Goal: Task Accomplishment & Management: Manage account settings

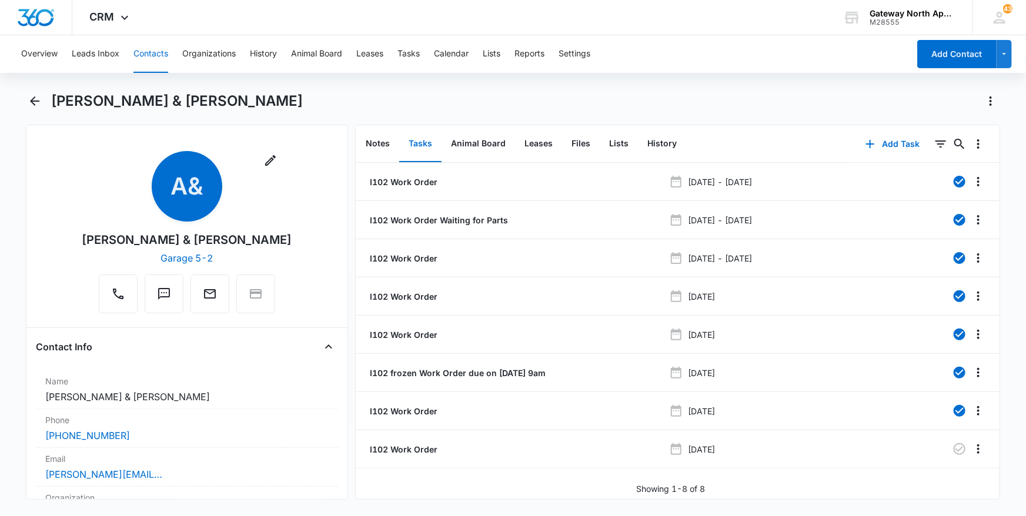
click at [153, 50] on button "Contacts" at bounding box center [150, 54] width 35 height 38
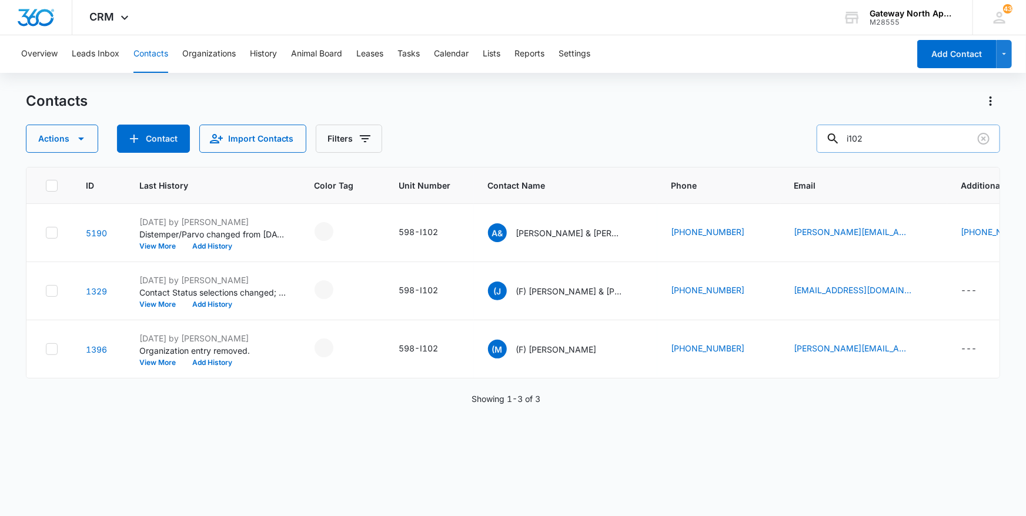
drag, startPoint x: 917, startPoint y: 141, endPoint x: 878, endPoint y: 125, distance: 42.3
click at [878, 125] on input "i102" at bounding box center [908, 139] width 183 height 28
click at [553, 233] on p "[PERSON_NAME] & [PERSON_NAME]" at bounding box center [569, 233] width 106 height 12
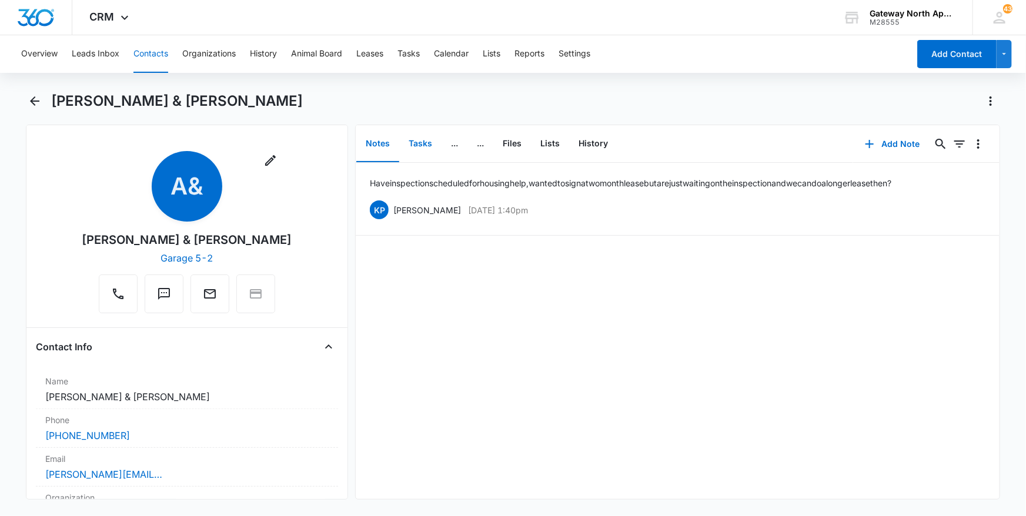
click at [424, 151] on button "Tasks" at bounding box center [420, 144] width 42 height 36
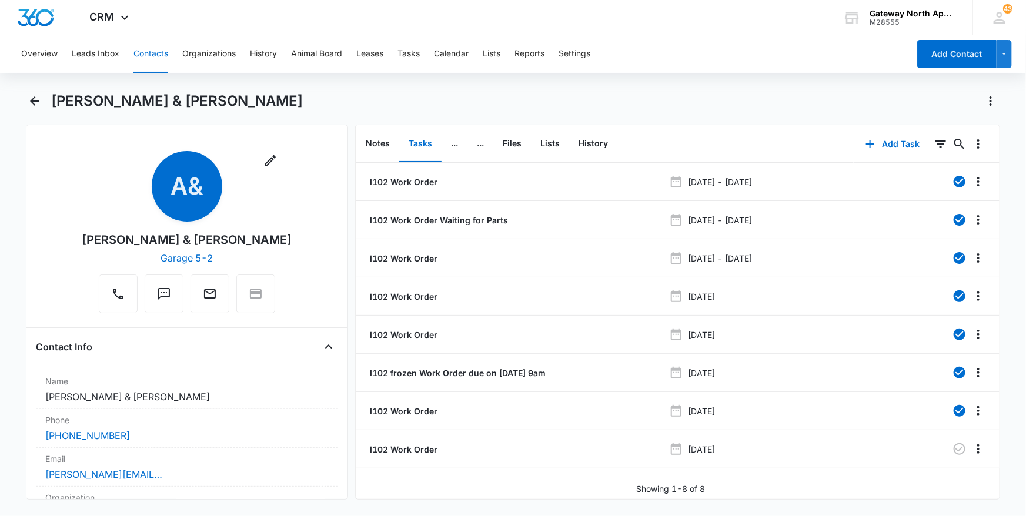
scroll to position [3, 0]
click at [403, 447] on p "I102 Work Order" at bounding box center [402, 449] width 70 height 12
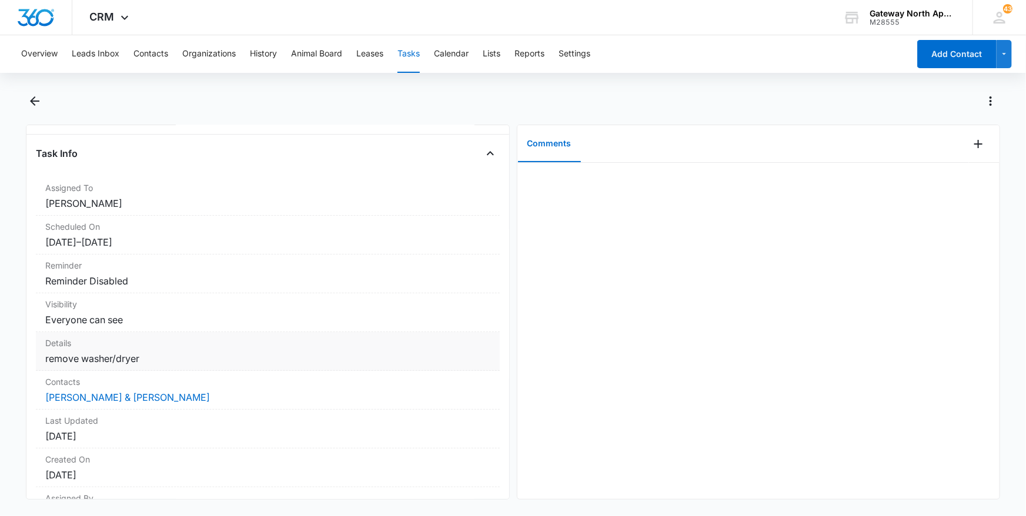
scroll to position [20, 0]
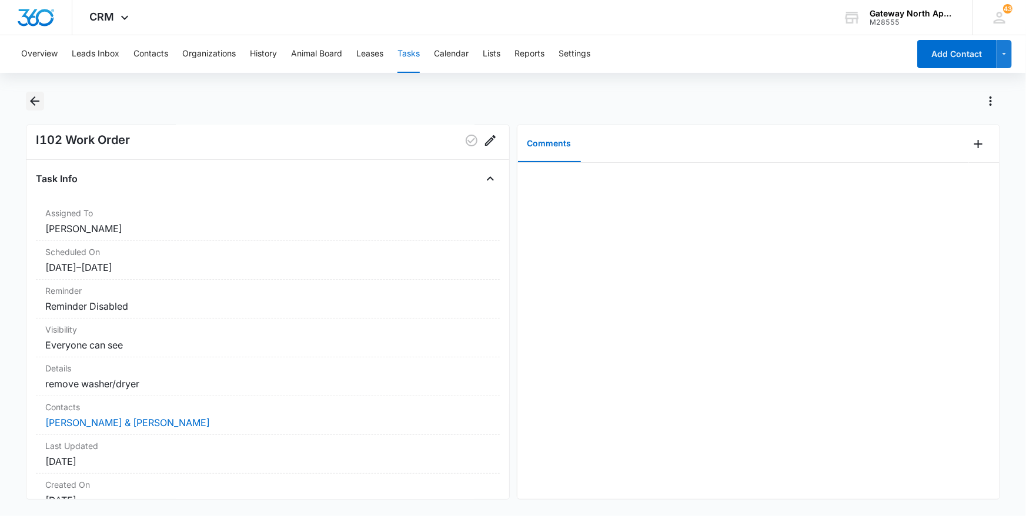
click at [32, 105] on icon "Back" at bounding box center [35, 101] width 14 height 14
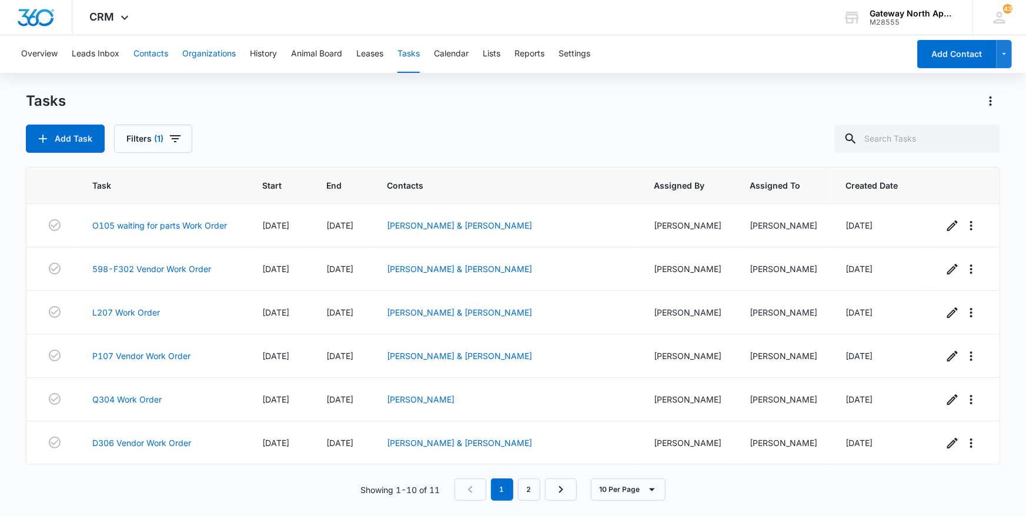
drag, startPoint x: 159, startPoint y: 56, endPoint x: 218, endPoint y: 68, distance: 60.5
click at [161, 58] on button "Contacts" at bounding box center [150, 54] width 35 height 38
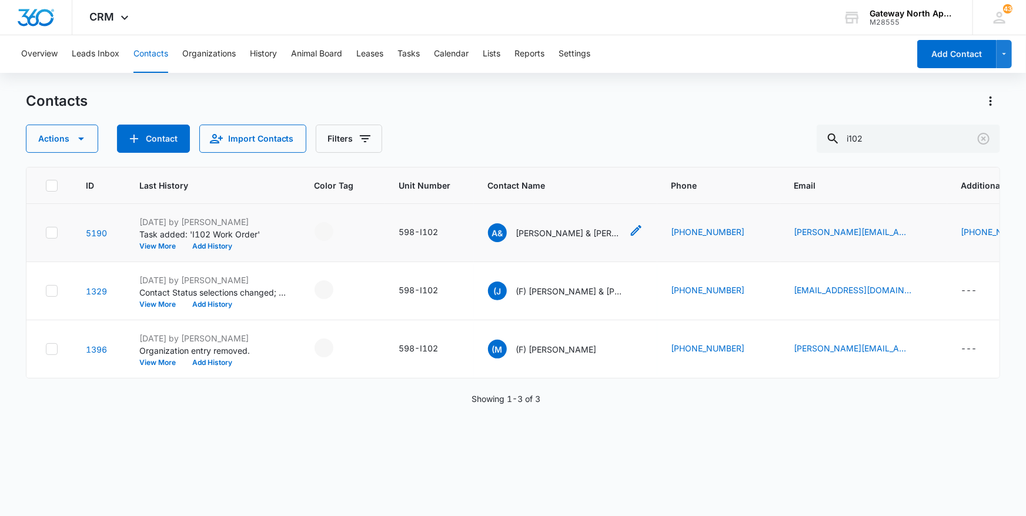
click at [547, 229] on p "[PERSON_NAME] & [PERSON_NAME]" at bounding box center [569, 233] width 106 height 12
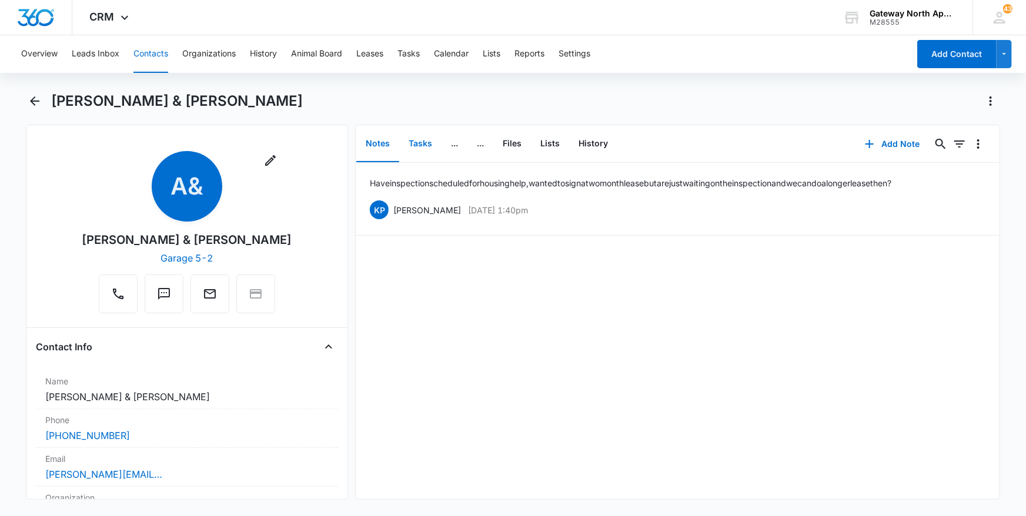
click at [423, 143] on button "Tasks" at bounding box center [420, 144] width 42 height 36
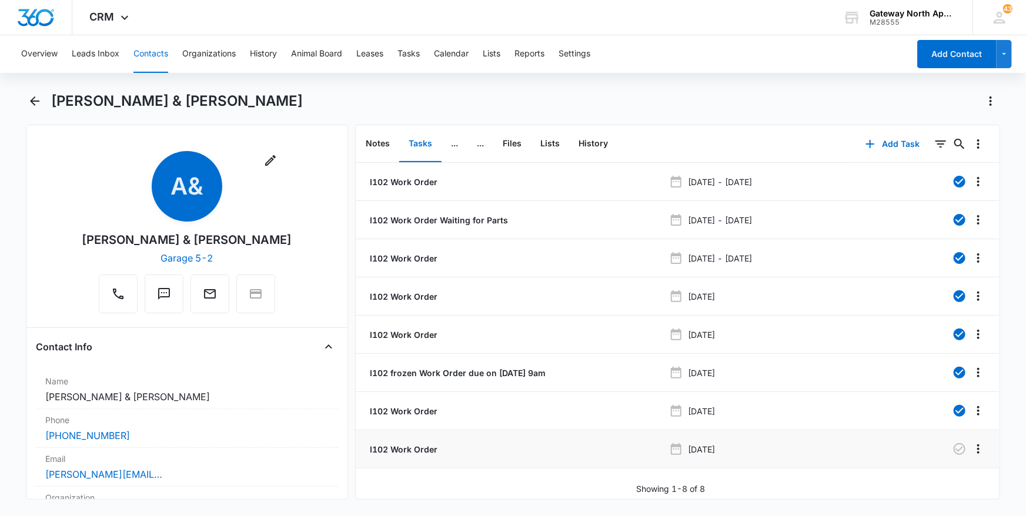
click at [429, 451] on p "I102 Work Order" at bounding box center [402, 449] width 70 height 12
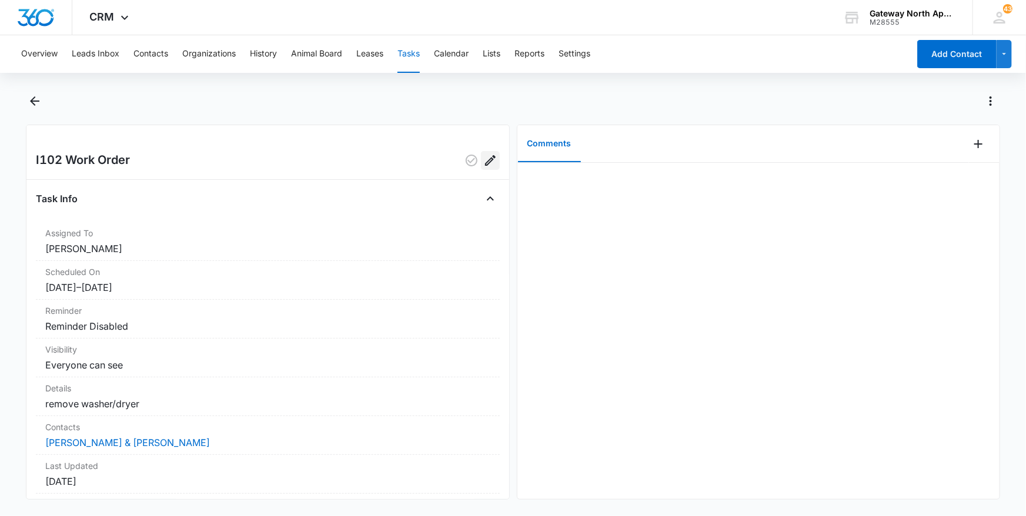
click at [483, 163] on icon "Edit" at bounding box center [490, 160] width 14 height 14
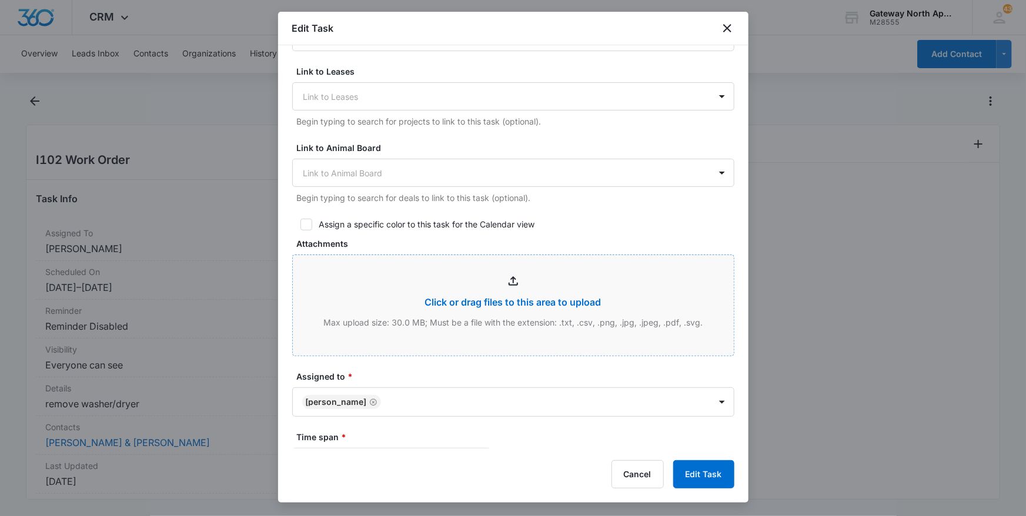
scroll to position [481, 0]
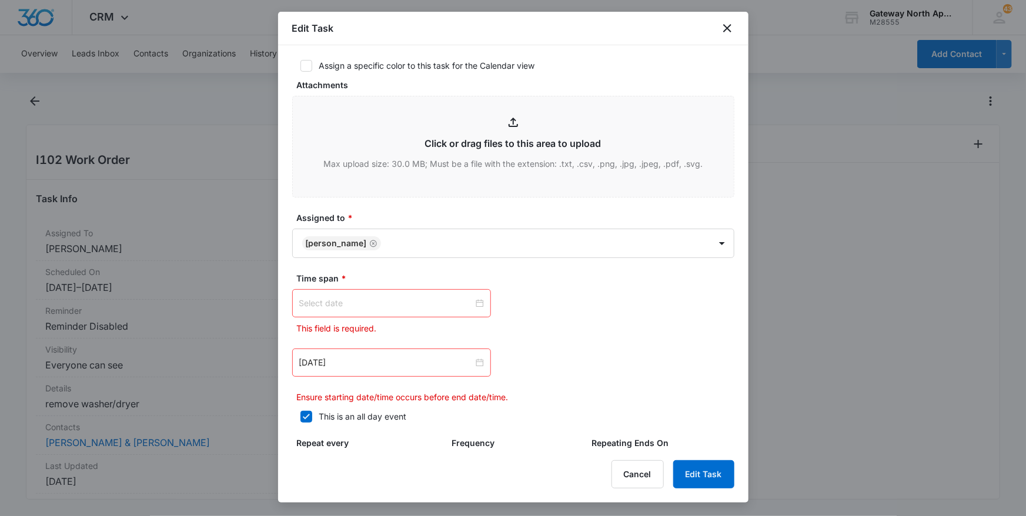
click at [477, 297] on div at bounding box center [391, 303] width 185 height 13
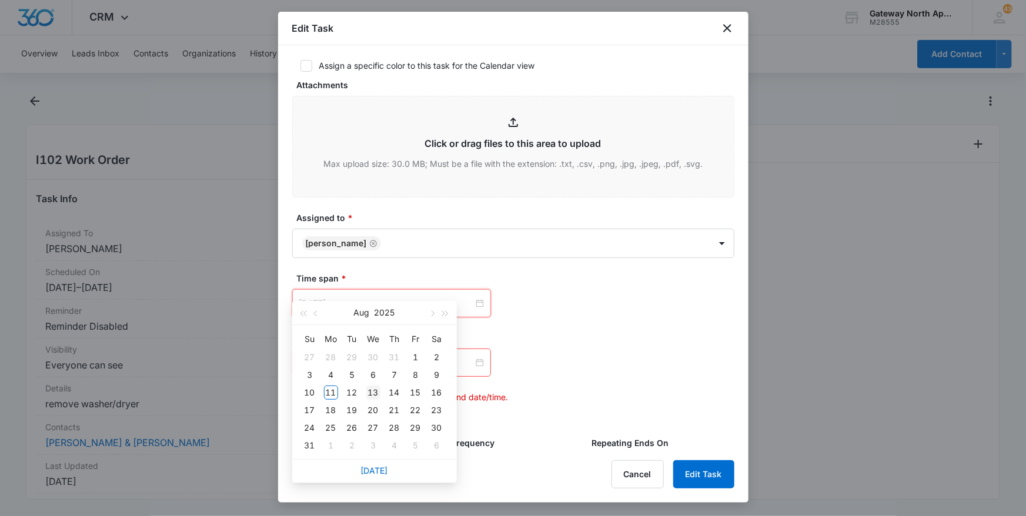
type input "[DATE]"
click at [370, 388] on div "13" at bounding box center [373, 393] width 14 height 14
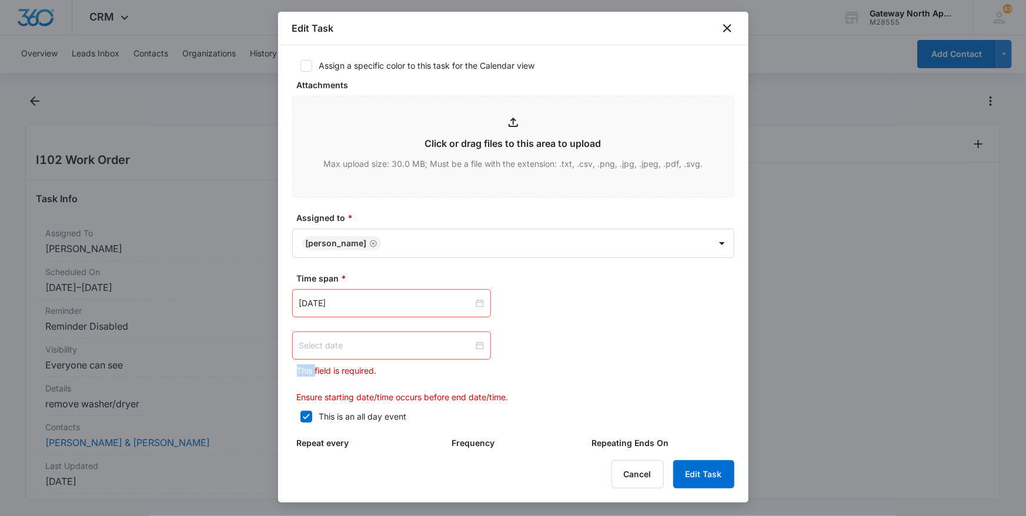
click at [476, 339] on div at bounding box center [391, 345] width 185 height 13
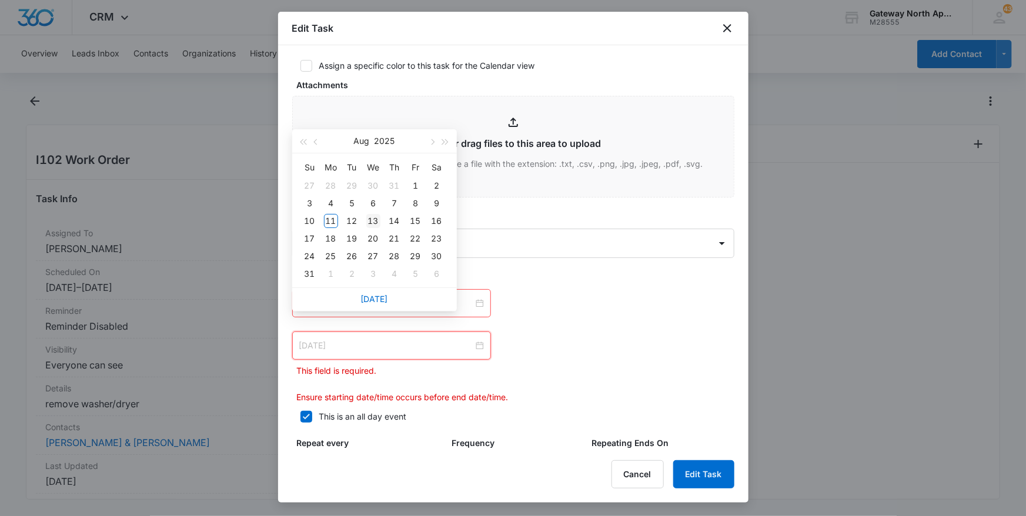
type input "[DATE]"
click at [376, 222] on div "13" at bounding box center [373, 221] width 14 height 14
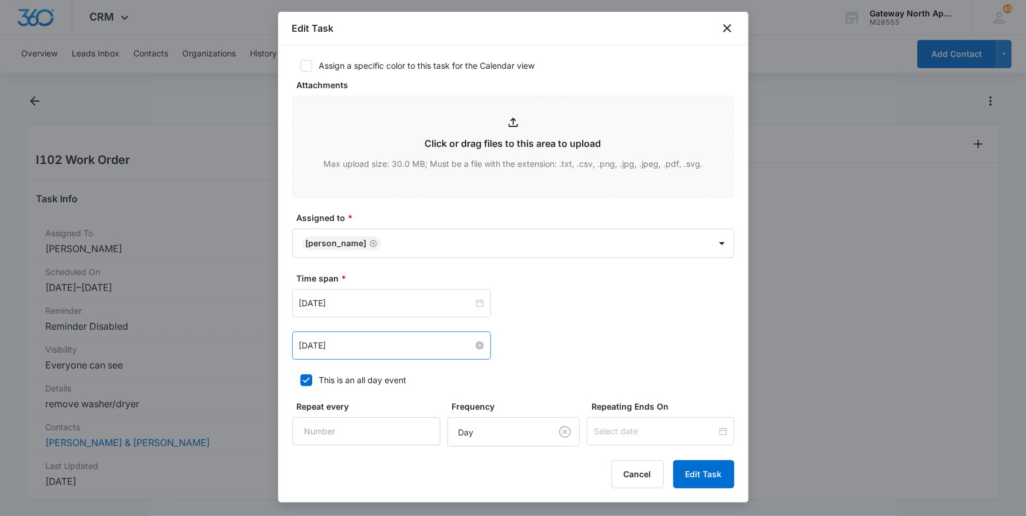
click at [706, 459] on div "Edit Task Flag this task as urgent Contact [PERSON_NAME] & [PERSON_NAME] (ID:51…" at bounding box center [513, 257] width 470 height 491
click at [709, 473] on button "Edit Task" at bounding box center [703, 474] width 61 height 28
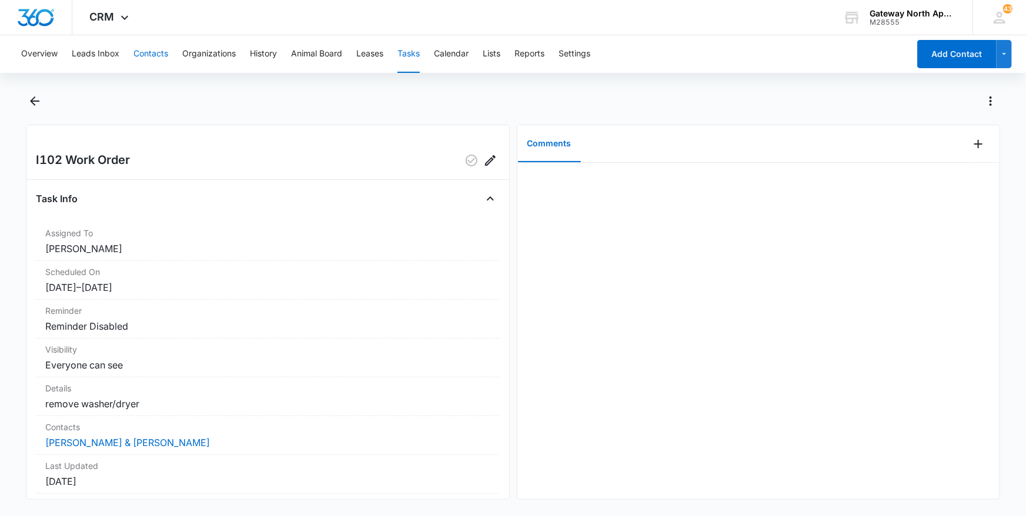
click at [149, 56] on button "Contacts" at bounding box center [150, 54] width 35 height 38
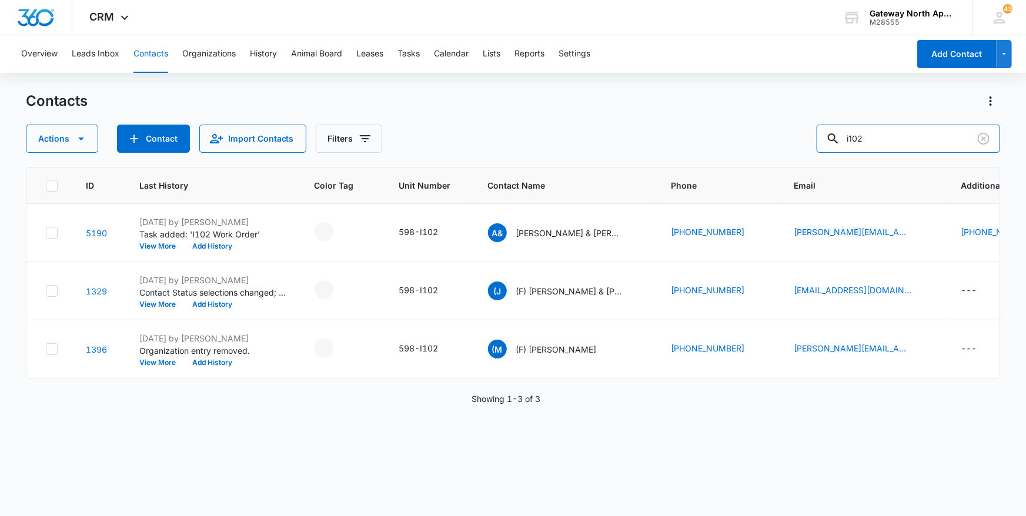
drag, startPoint x: 894, startPoint y: 140, endPoint x: 770, endPoint y: 145, distance: 124.2
click at [770, 145] on div "Actions Contact Import Contacts Filters i102" at bounding box center [513, 139] width 975 height 28
type input "e200"
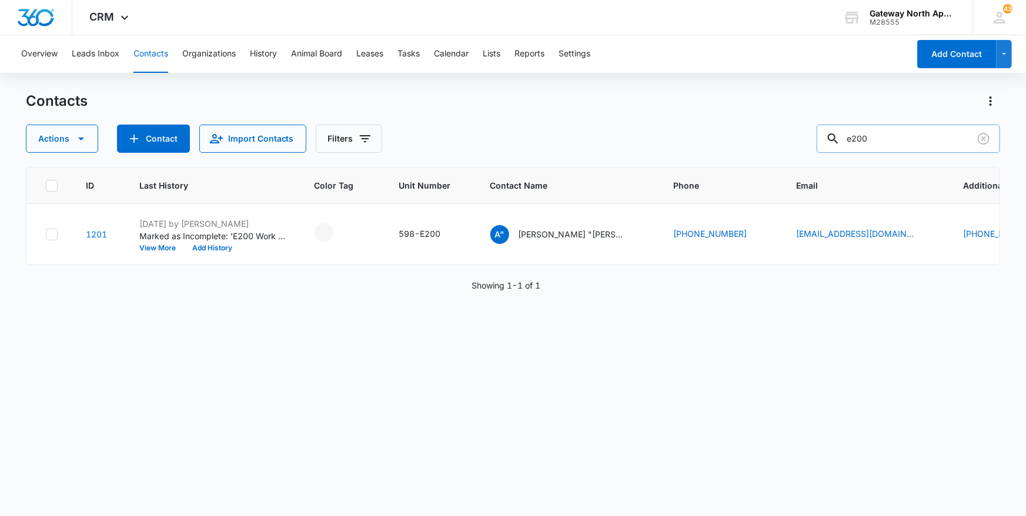
click at [923, 138] on input "e200" at bounding box center [908, 139] width 183 height 28
